Goal: Navigation & Orientation: Go to known website

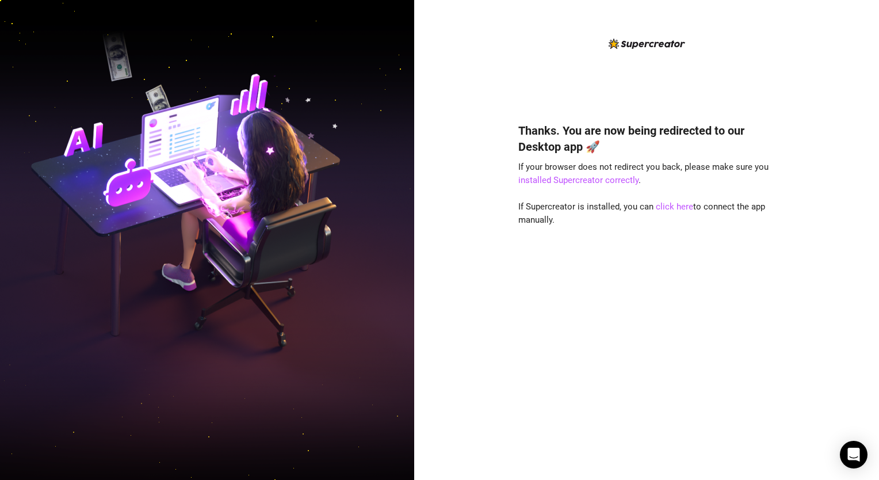
click at [568, 232] on div "Thanks. You are now being redirected to our Desktop app 🚀 If your browser does …" at bounding box center [646, 284] width 256 height 354
